Goal: Task Accomplishment & Management: Manage account settings

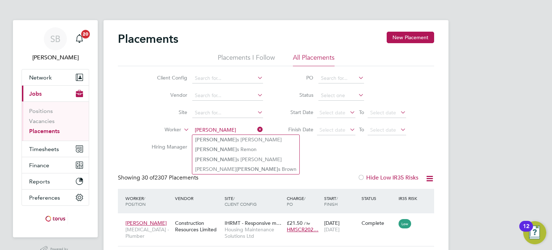
type input "[PERSON_NAME]"
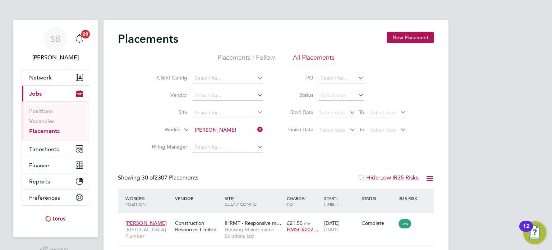
click at [214, 128] on input "[PERSON_NAME]" at bounding box center [227, 130] width 71 height 10
type input "[PERSON_NAME]"
click at [214, 148] on input at bounding box center [227, 147] width 71 height 10
click at [217, 133] on input at bounding box center [227, 130] width 71 height 10
type input "field"
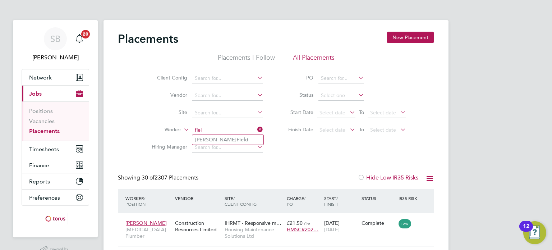
type input "fiel"
click at [207, 130] on input at bounding box center [227, 130] width 71 height 10
type input "hutto"
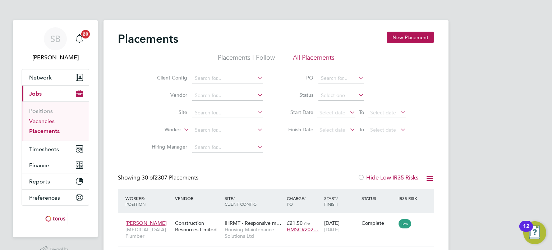
click at [45, 122] on link "Vacancies" at bounding box center [42, 121] width 26 height 7
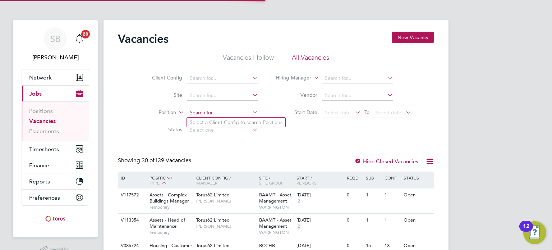
click at [219, 111] on input at bounding box center [222, 113] width 71 height 10
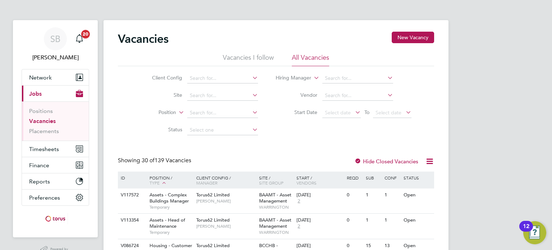
click at [221, 86] on li "Client Config" at bounding box center [199, 78] width 135 height 17
click at [224, 81] on input at bounding box center [222, 78] width 71 height 10
click at [207, 122] on li "Torus62 Limited" at bounding box center [230, 127] width 86 height 10
type input "Torus62 Limited"
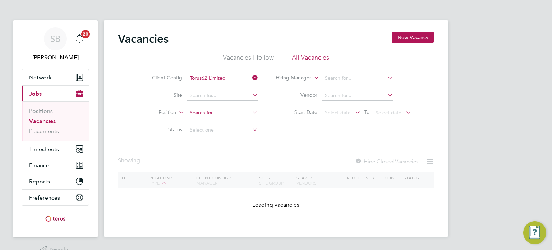
click at [213, 112] on input at bounding box center [222, 113] width 71 height 10
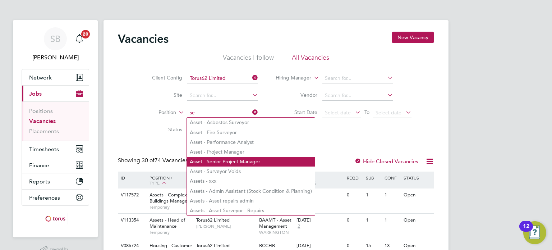
click at [224, 163] on li "As se t - Senior Project Manager" at bounding box center [251, 162] width 128 height 10
type input "Asset - Senior Project Manager"
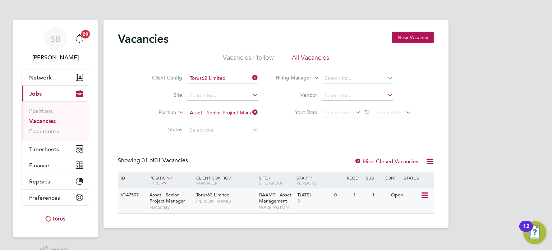
click at [165, 206] on span "Temporary" at bounding box center [171, 207] width 43 height 6
click at [251, 112] on icon at bounding box center [251, 112] width 0 height 10
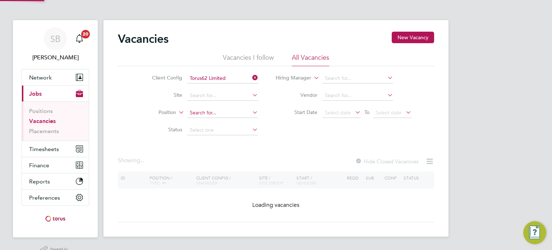
click at [234, 115] on input at bounding box center [222, 113] width 71 height 10
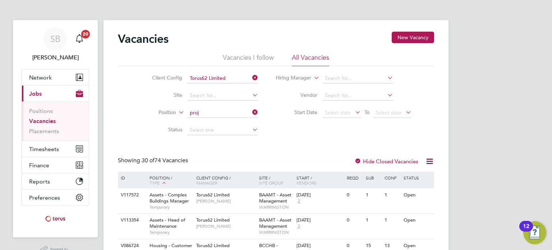
click at [230, 125] on li "Asset - Proj ect Manager" at bounding box center [225, 123] width 76 height 10
type input "Asset - Project Manager"
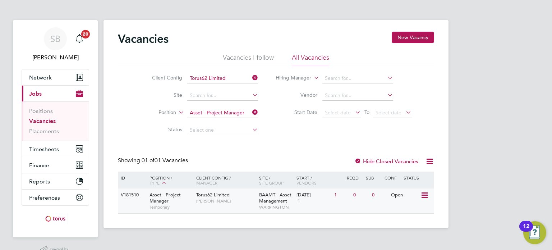
click at [175, 205] on span "Temporary" at bounding box center [171, 207] width 43 height 6
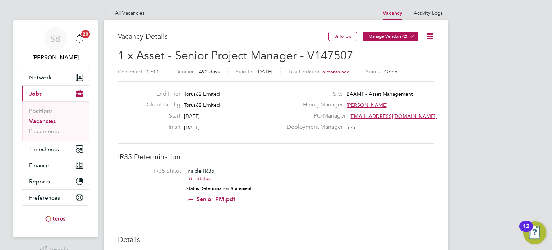
click at [381, 37] on button "Manage Vendors (2)" at bounding box center [391, 36] width 56 height 9
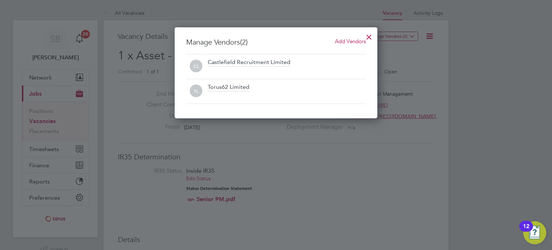
click at [306, 152] on div at bounding box center [276, 125] width 552 height 250
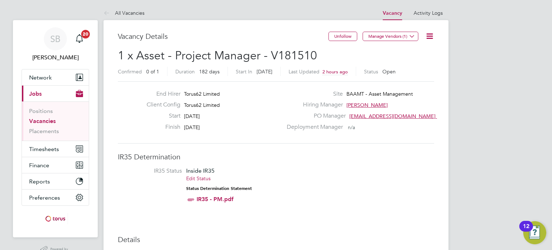
click at [385, 32] on button "Manage Vendors (1)" at bounding box center [391, 36] width 56 height 9
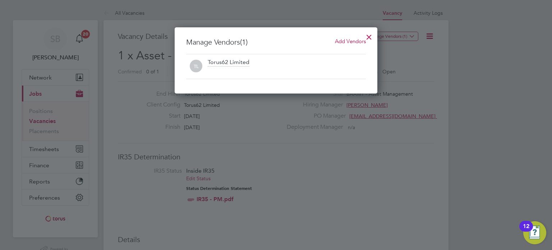
scroll to position [66, 203]
click at [345, 41] on span "Add Vendors" at bounding box center [350, 41] width 31 height 7
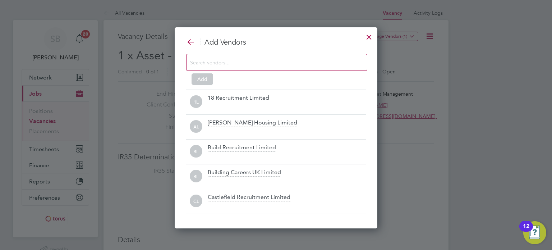
click at [215, 66] on input at bounding box center [271, 62] width 162 height 9
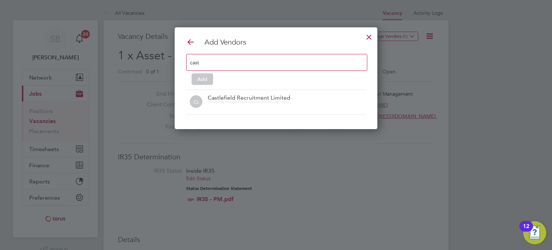
scroll to position [3, 4]
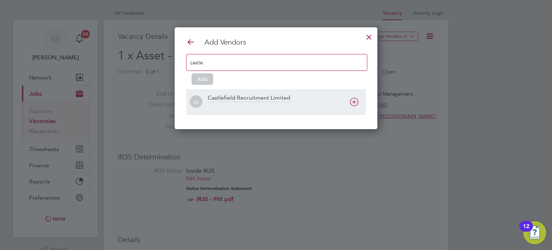
type input "castle"
click at [198, 105] on span "CL" at bounding box center [196, 102] width 13 height 13
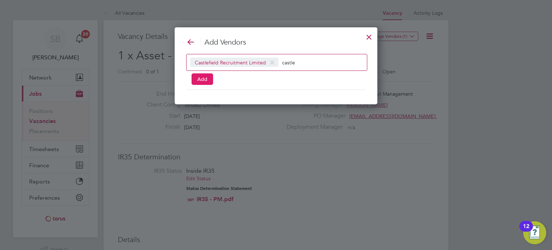
click at [200, 81] on button "Add" at bounding box center [203, 79] width 22 height 12
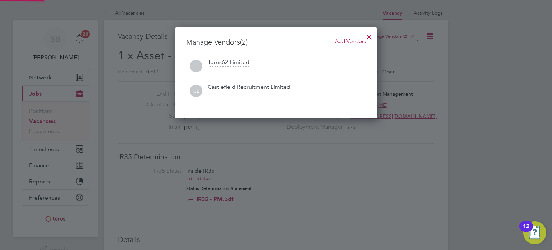
scroll to position [91, 203]
click at [367, 36] on div at bounding box center [369, 35] width 13 height 13
